Goal: Find specific page/section: Find specific page/section

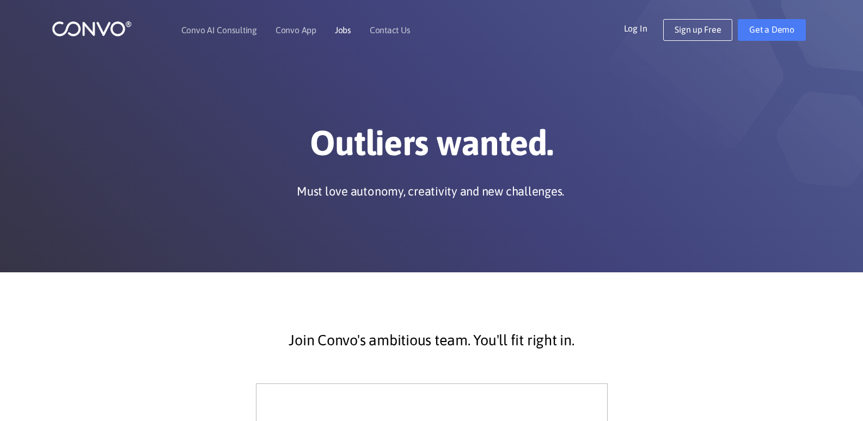
click at [345, 29] on link "Jobs" at bounding box center [343, 30] width 16 height 9
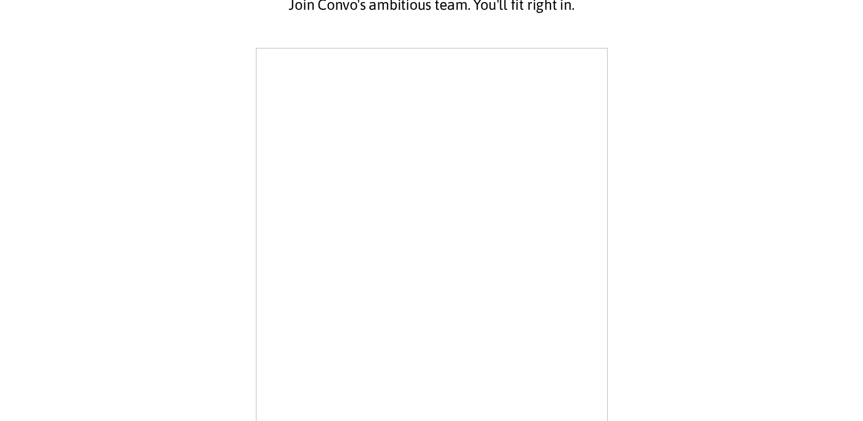
scroll to position [327, 0]
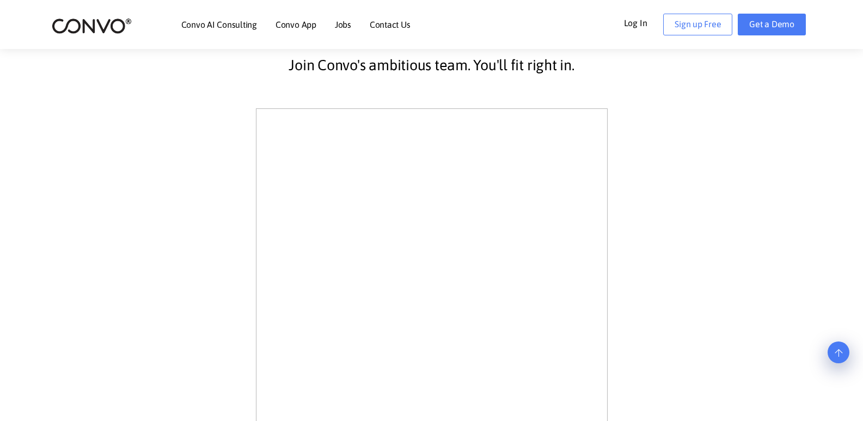
scroll to position [272, 0]
drag, startPoint x: 435, startPoint y: 314, endPoint x: 249, endPoint y: 254, distance: 195.0
click at [249, 254] on div "Join Convo's ambitious team. You'll fit right in." at bounding box center [432, 411] width 604 height 757
